Goal: Find contact information: Find contact information

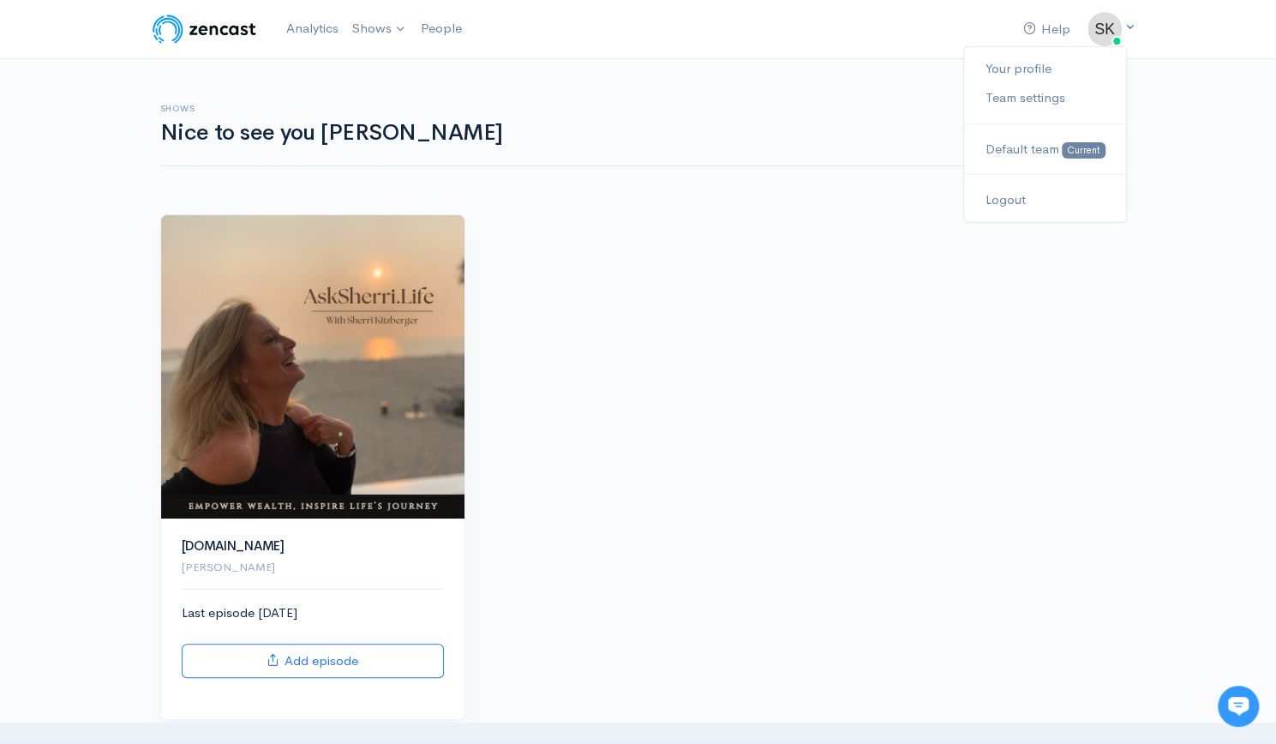
click at [1089, 33] on img at bounding box center [1105, 29] width 34 height 34
click at [321, 21] on link "Analytics" at bounding box center [312, 28] width 66 height 37
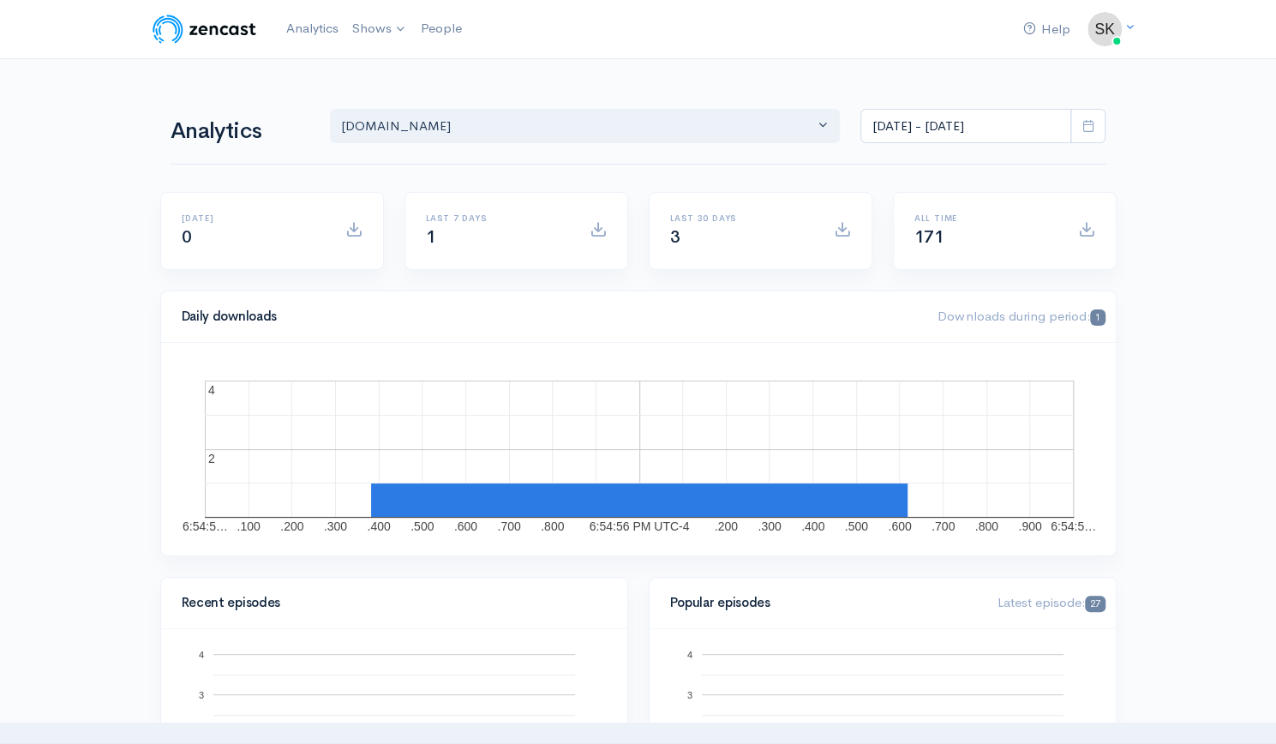
click at [707, 246] on div "3" at bounding box center [741, 238] width 143 height 21
click at [1027, 72] on link "Your profile" at bounding box center [1044, 69] width 161 height 30
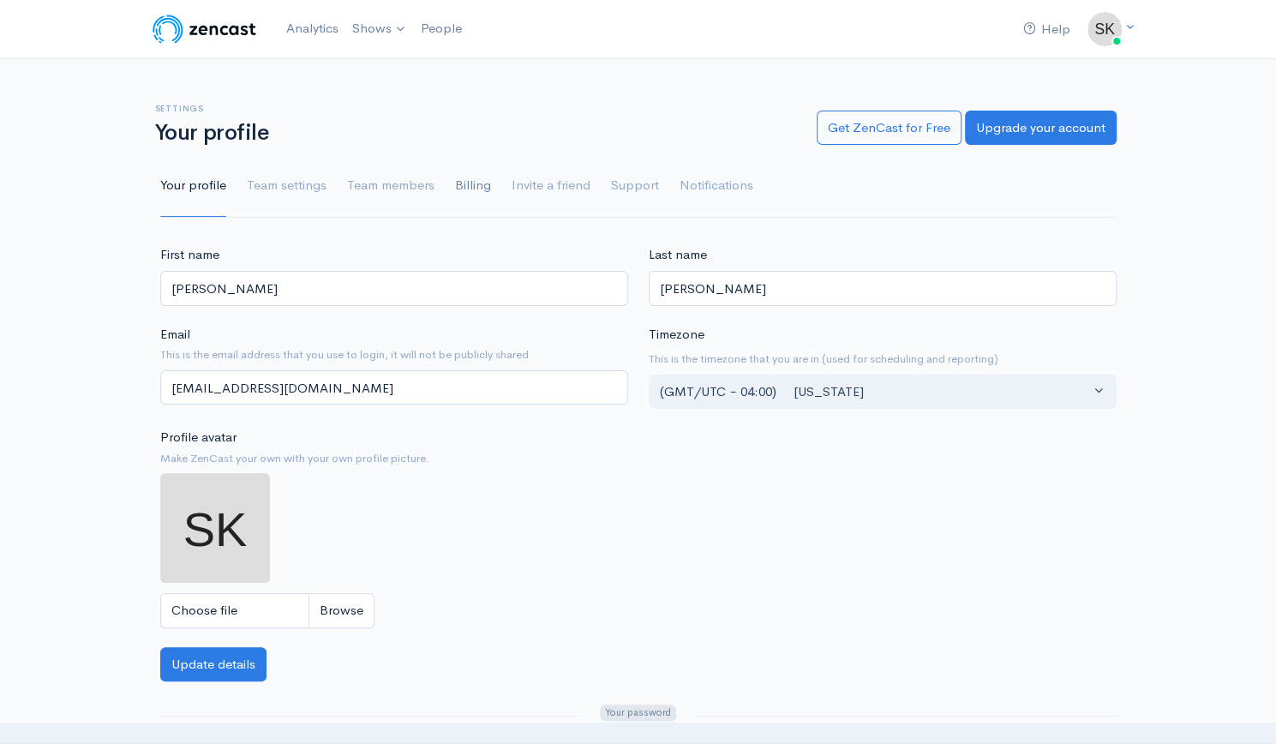
click at [468, 191] on link "Billing" at bounding box center [473, 186] width 36 height 62
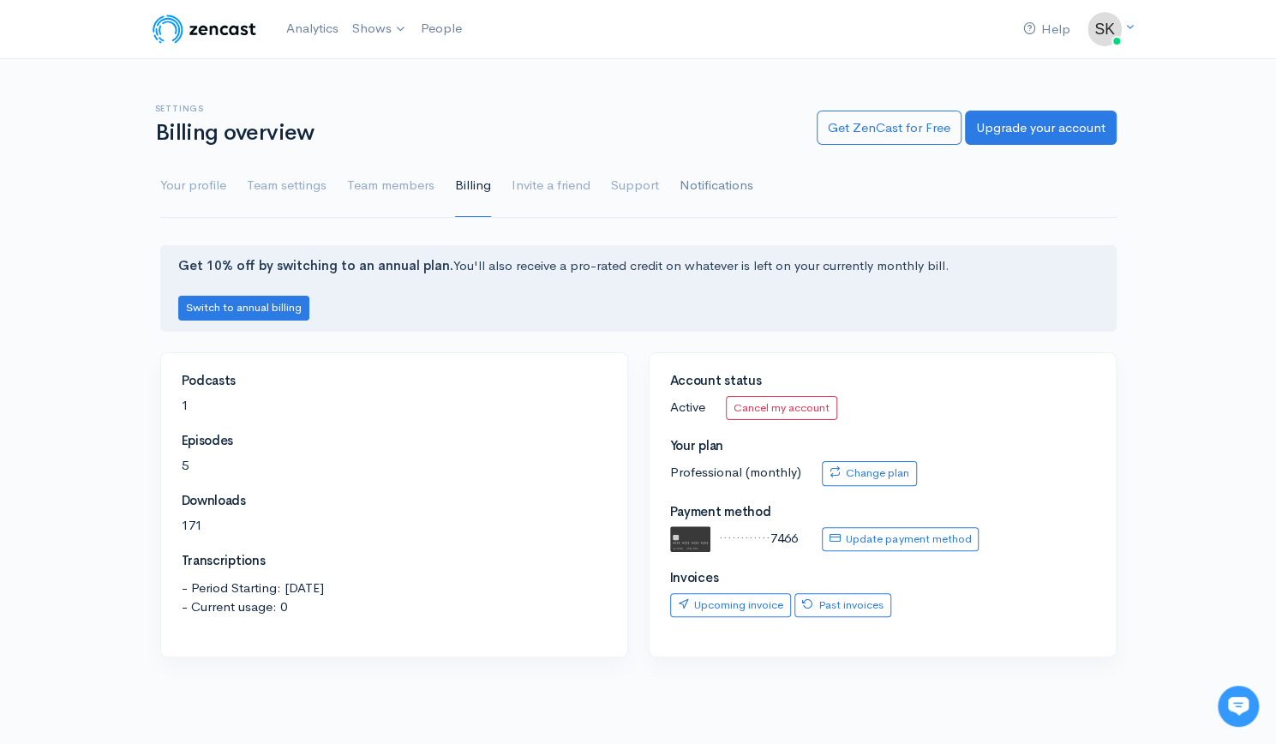
click at [696, 181] on link "Notifications" at bounding box center [717, 186] width 74 height 62
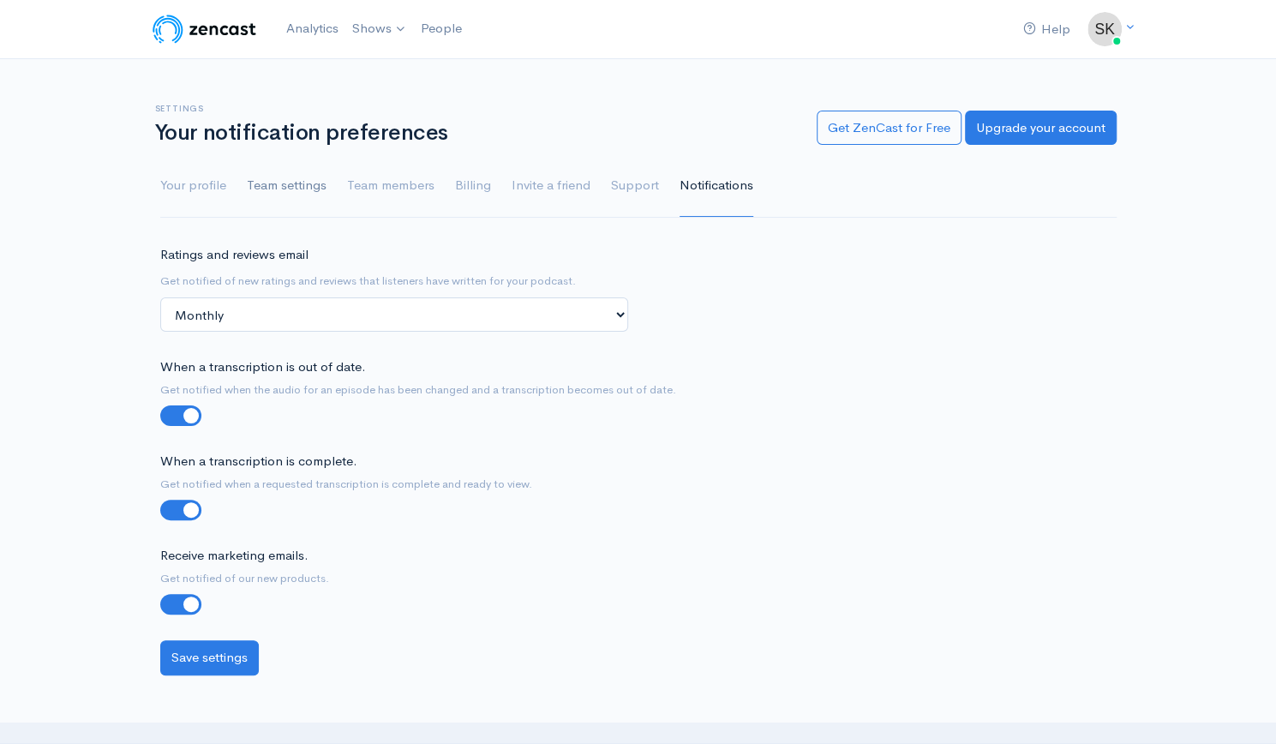
click at [306, 178] on link "Team settings" at bounding box center [287, 186] width 80 height 62
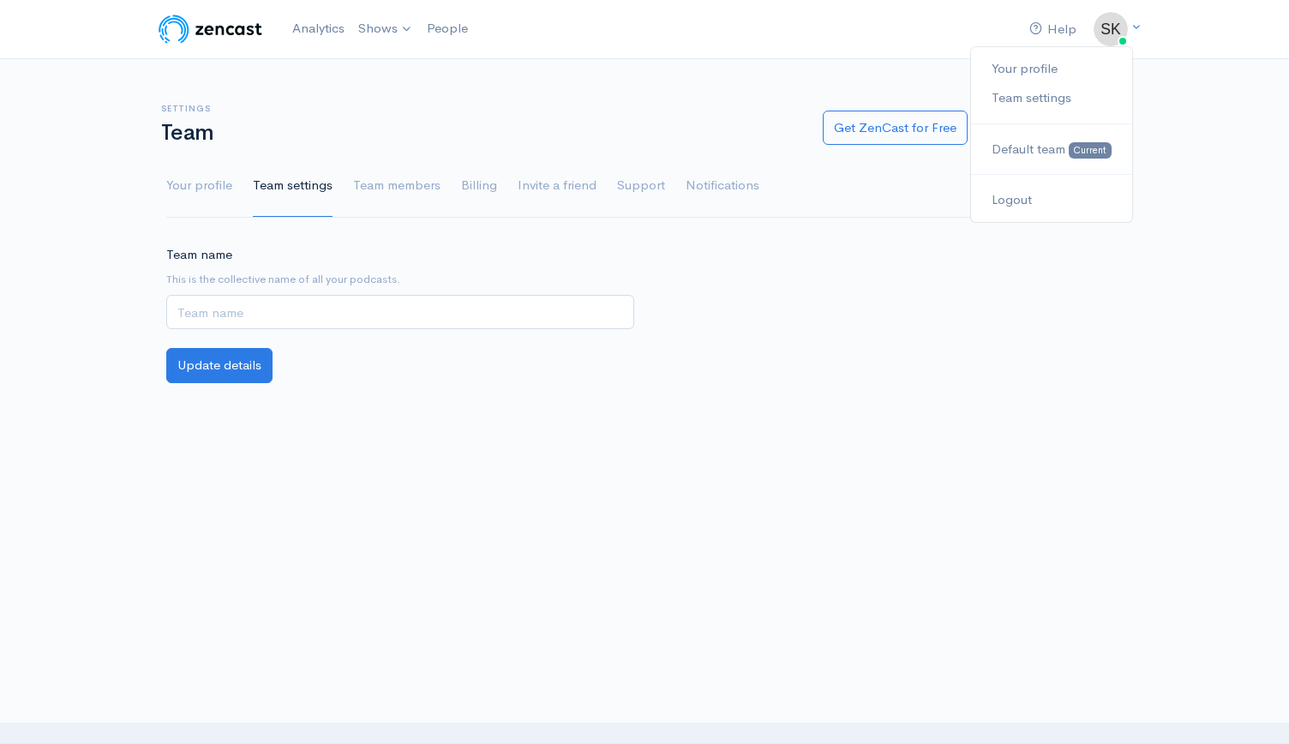
click at [1121, 49] on div "Your profile Team settings Default team Current Logout" at bounding box center [1051, 134] width 163 height 177
click at [646, 193] on link "Support" at bounding box center [641, 186] width 48 height 62
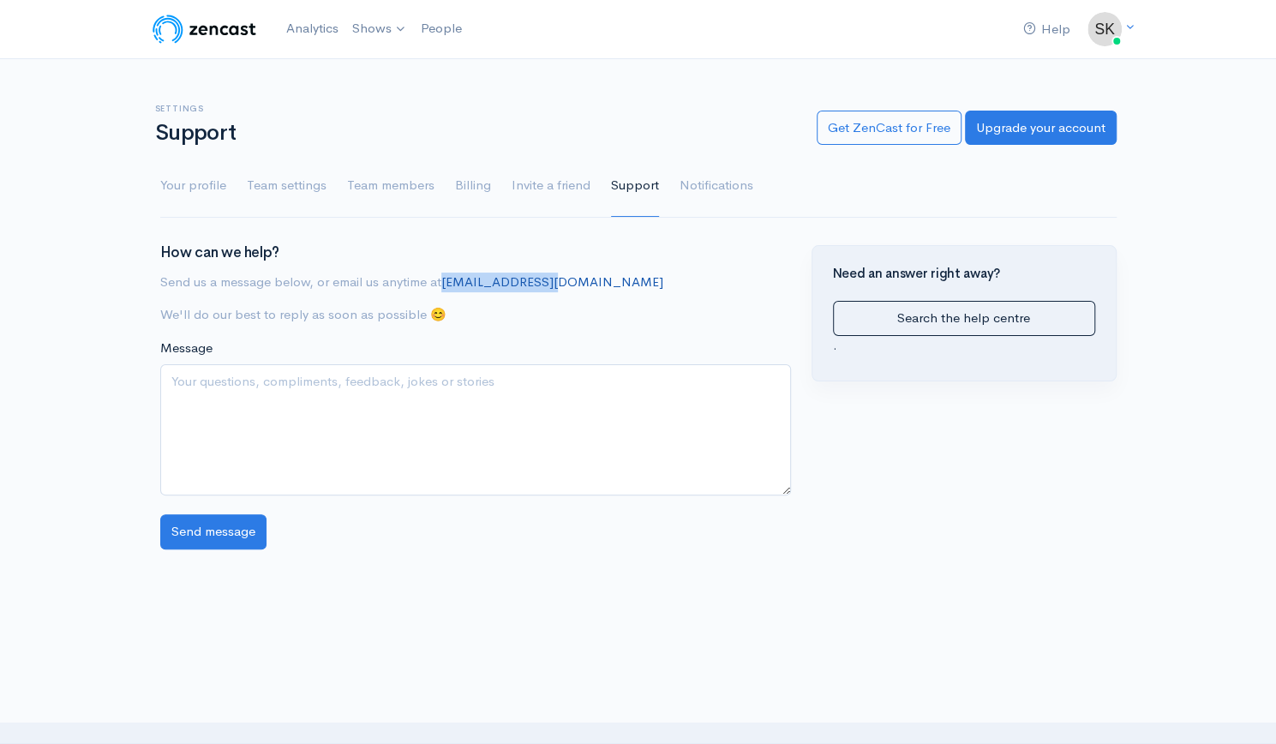
drag, startPoint x: 447, startPoint y: 290, endPoint x: 545, endPoint y: 286, distance: 98.6
click at [545, 286] on p "Send us a message below, or email us anytime at hello@zencast.fm" at bounding box center [475, 283] width 631 height 20
copy link "hello@zencast.fm"
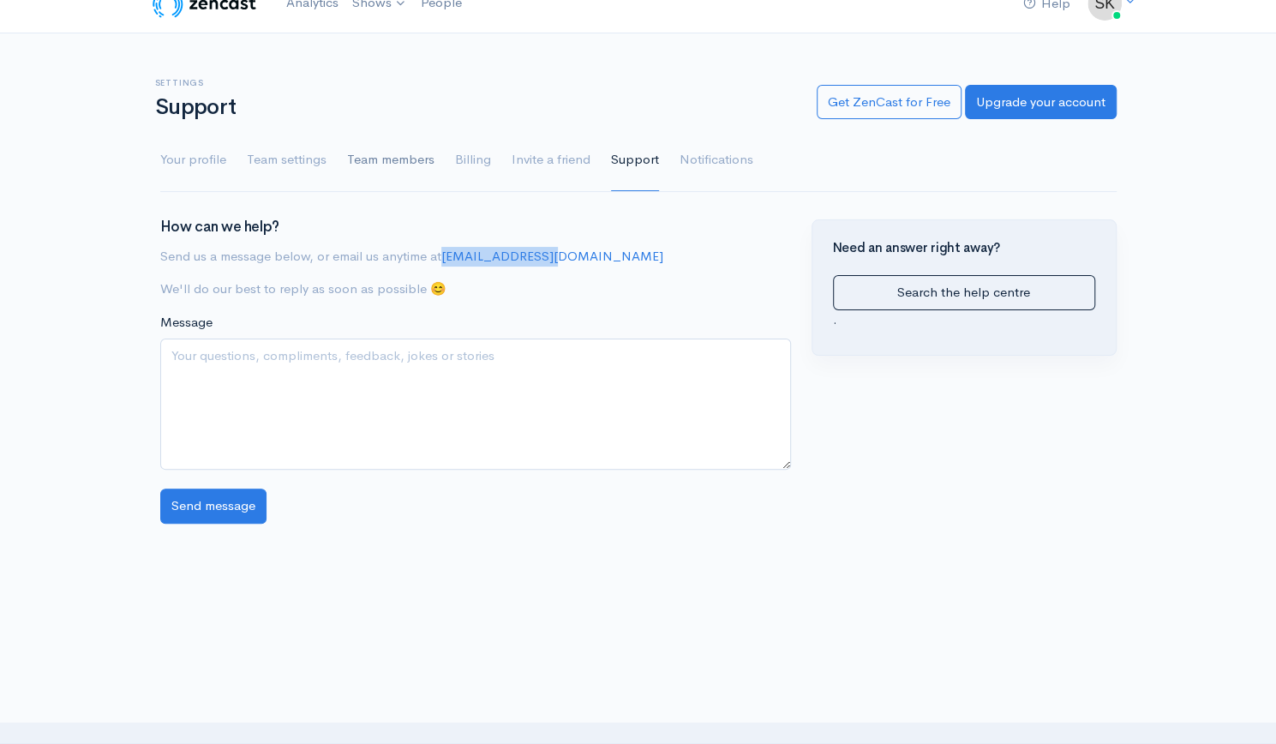
click at [388, 169] on link "Team members" at bounding box center [390, 160] width 87 height 62
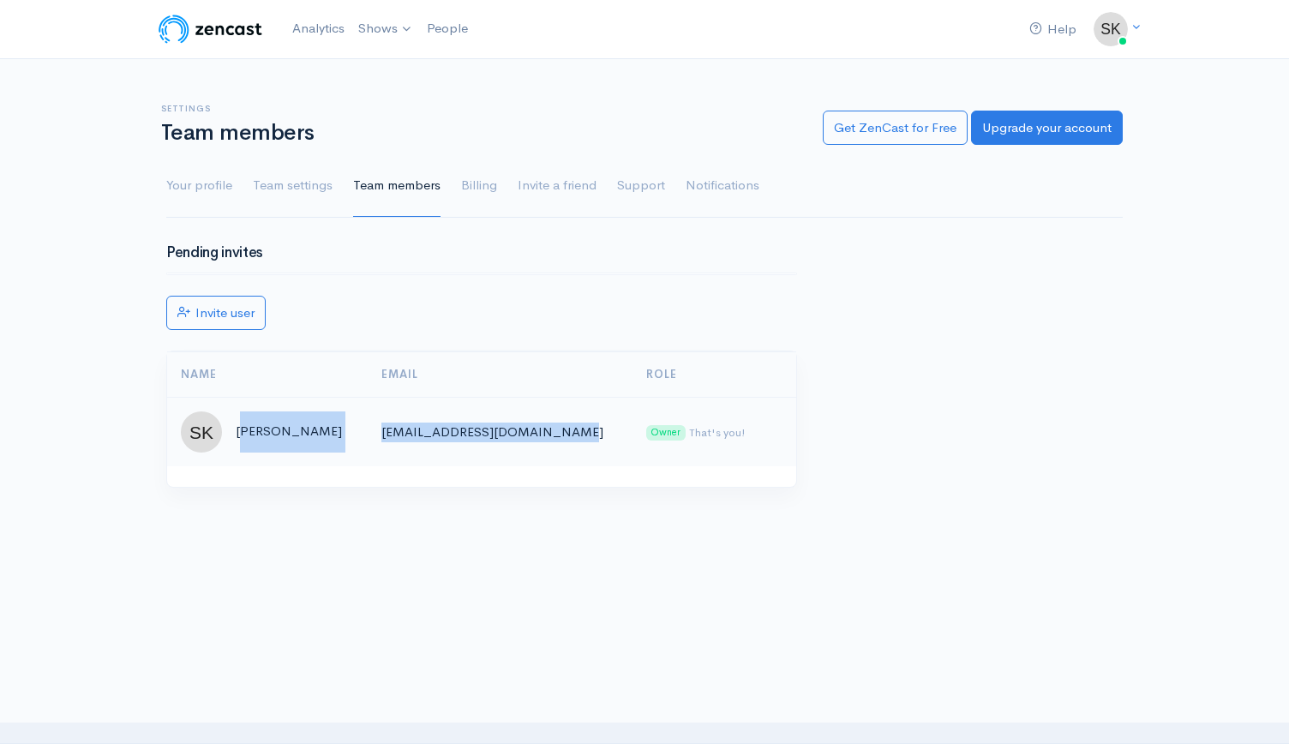
drag, startPoint x: 243, startPoint y: 429, endPoint x: 571, endPoint y: 429, distance: 327.5
click at [571, 429] on tr "Sherri Kitzberger mckaylaannehajjar@gmail.com Owner That's you!" at bounding box center [481, 431] width 629 height 69
copy tr "herri Kitzberger mckaylaannehajjar@gmail.com"
click at [653, 189] on link "Support" at bounding box center [641, 186] width 48 height 62
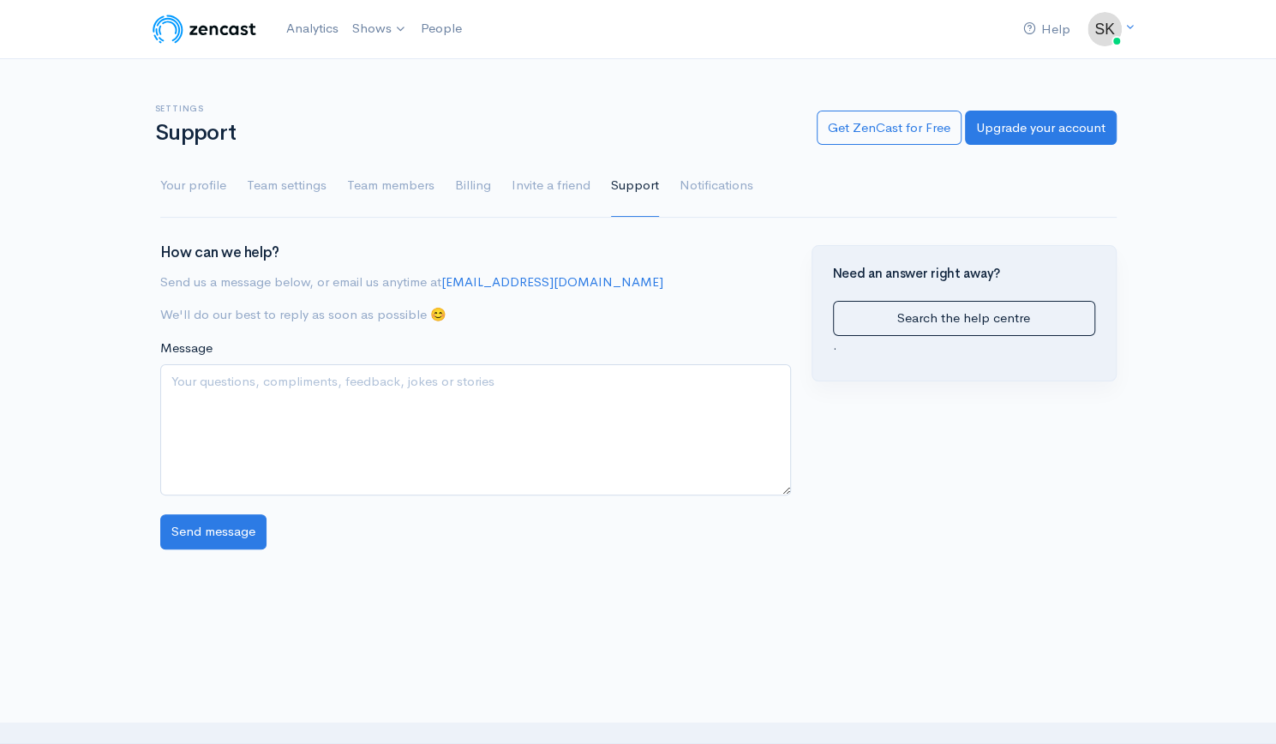
click at [557, 273] on p "Send us a message below, or email us anytime at hello@zencast.fm" at bounding box center [475, 283] width 631 height 20
drag, startPoint x: 548, startPoint y: 286, endPoint x: 447, endPoint y: 290, distance: 101.2
click at [447, 290] on p "Send us a message below, or email us anytime at hello@zencast.fm" at bounding box center [475, 283] width 631 height 20
copy link "hello@zencast.fm"
